Goal: Use online tool/utility: Utilize a website feature to perform a specific function

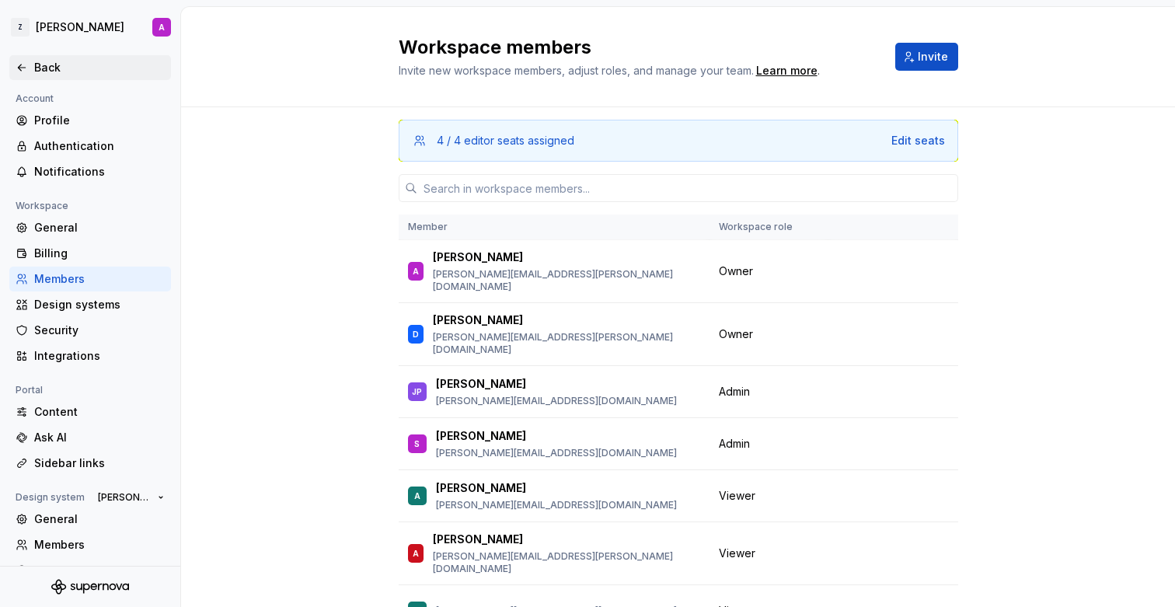
click at [41, 61] on div "Back" at bounding box center [99, 68] width 131 height 16
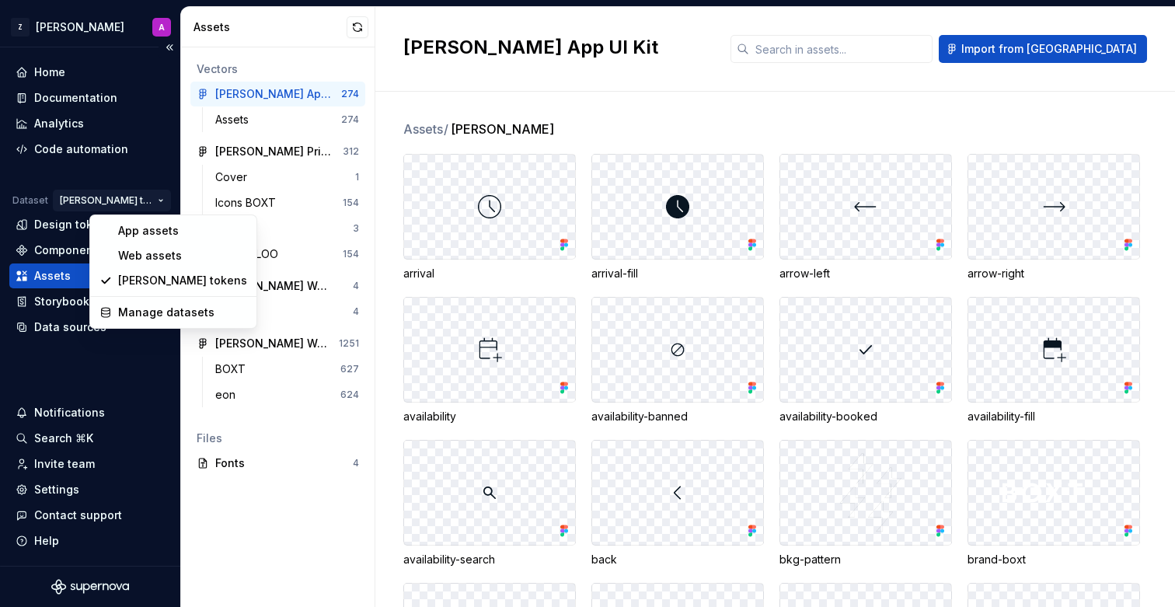
click at [139, 201] on html "Z [PERSON_NAME] A Home Documentation Analytics Code automation Dataset [PERSON_…" at bounding box center [587, 303] width 1175 height 607
click at [146, 254] on div "Web assets" at bounding box center [182, 256] width 129 height 16
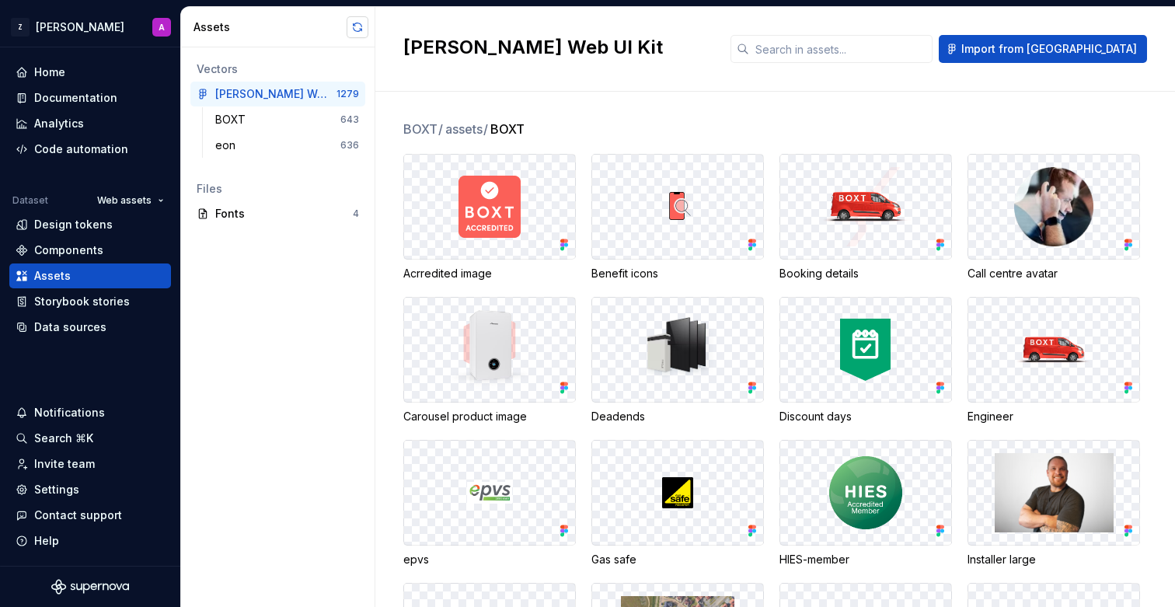
click at [355, 26] on button "button" at bounding box center [358, 27] width 22 height 22
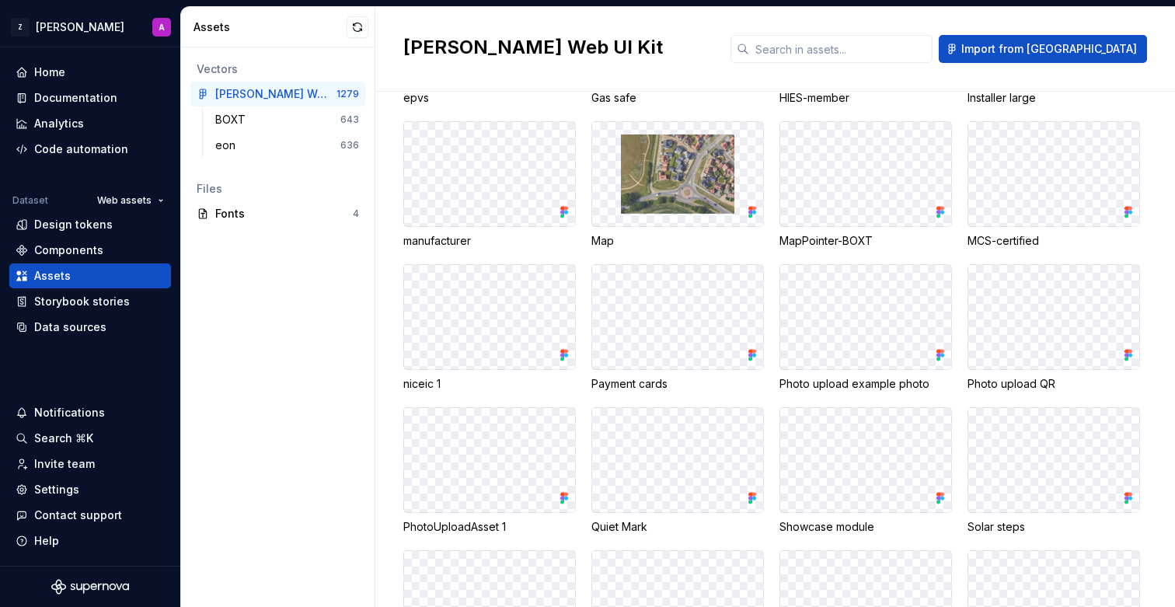
scroll to position [493, 0]
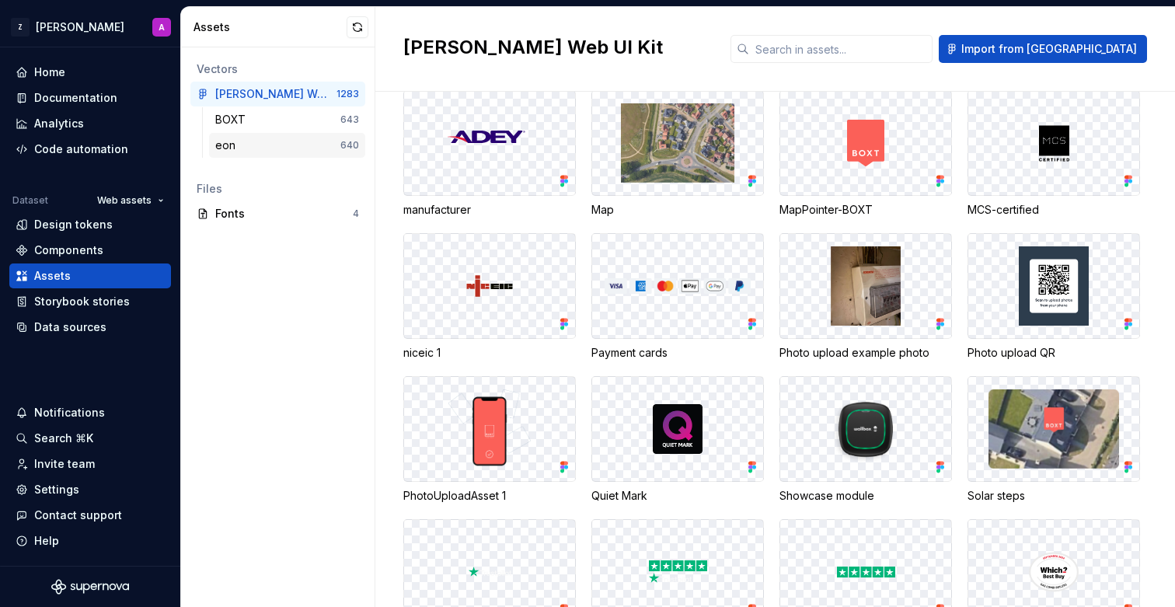
click at [277, 146] on div "eon" at bounding box center [277, 146] width 125 height 16
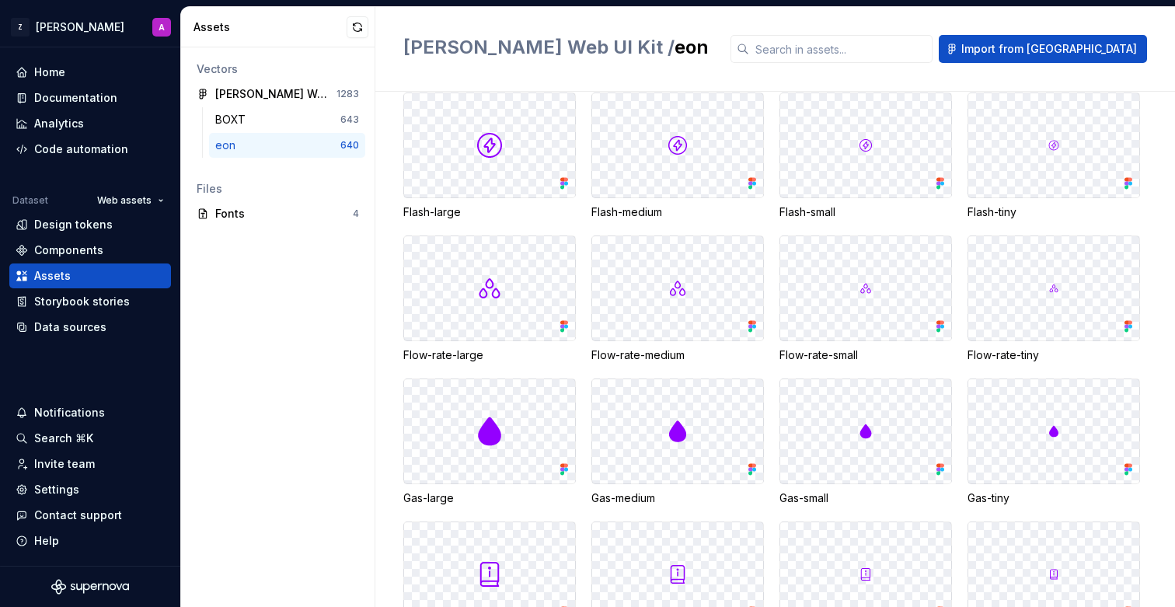
scroll to position [9617, 0]
click at [84, 146] on div "Code automation" at bounding box center [81, 149] width 94 height 16
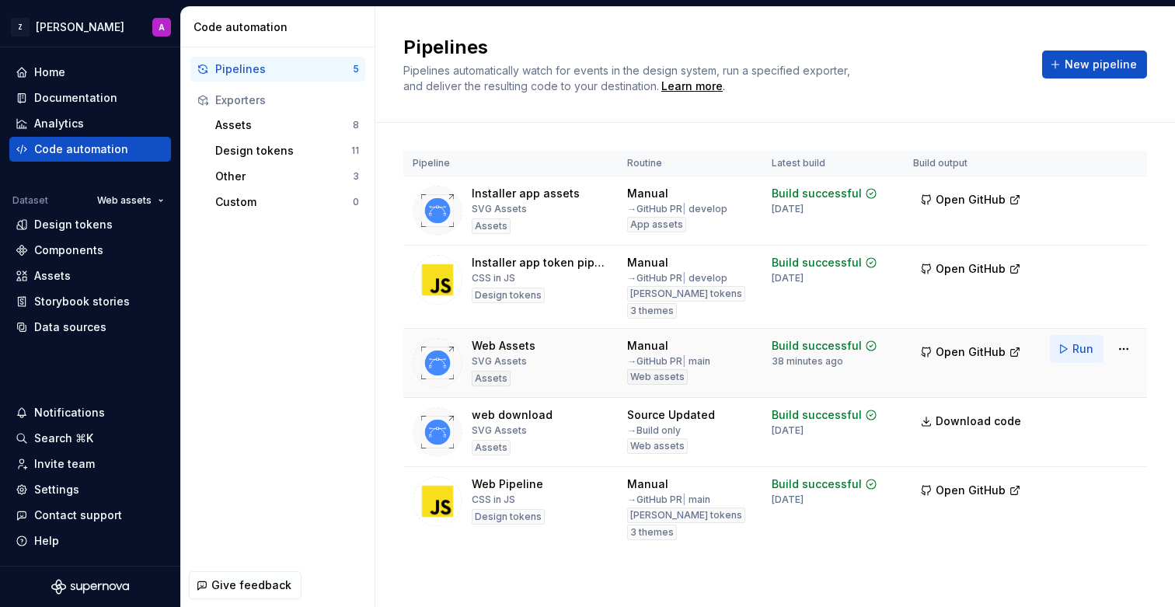
click at [1066, 347] on button "Run" at bounding box center [1077, 349] width 54 height 28
